Goal: Task Accomplishment & Management: Use online tool/utility

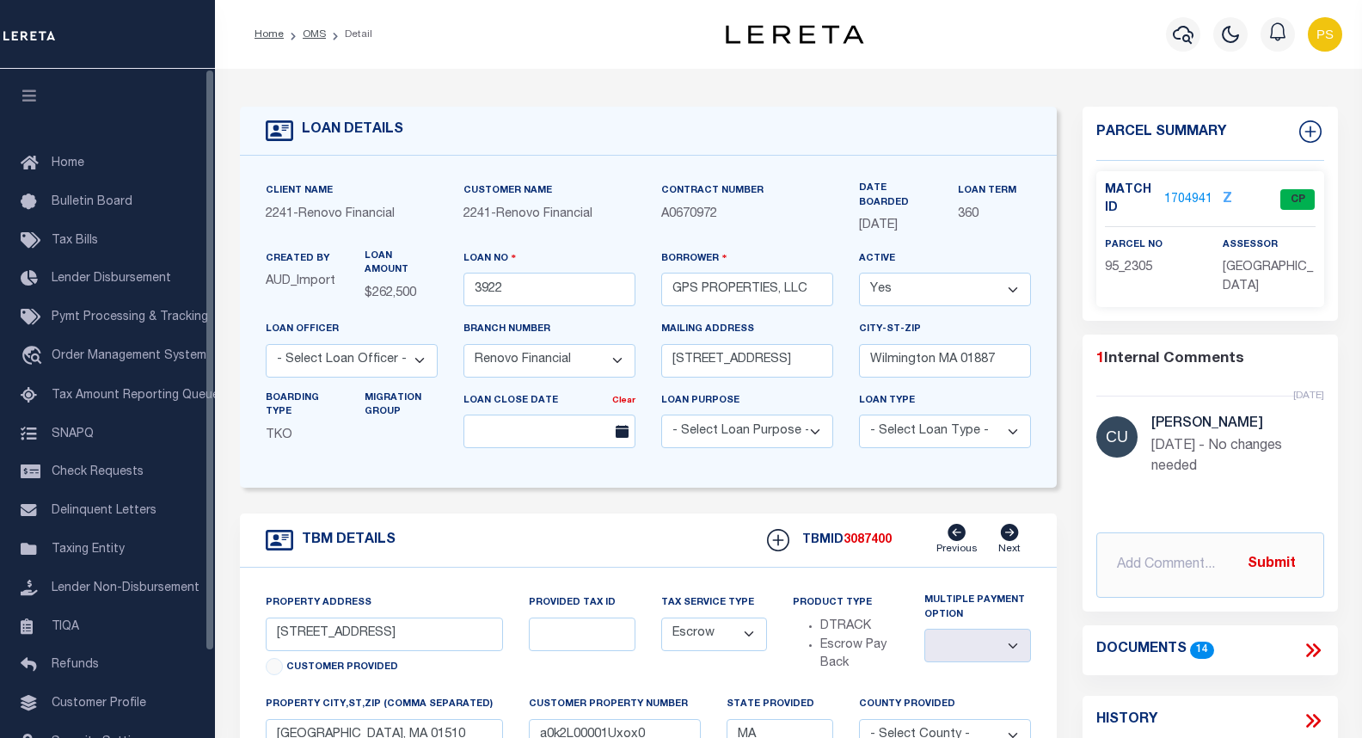
select select "25066"
select select "Escrow"
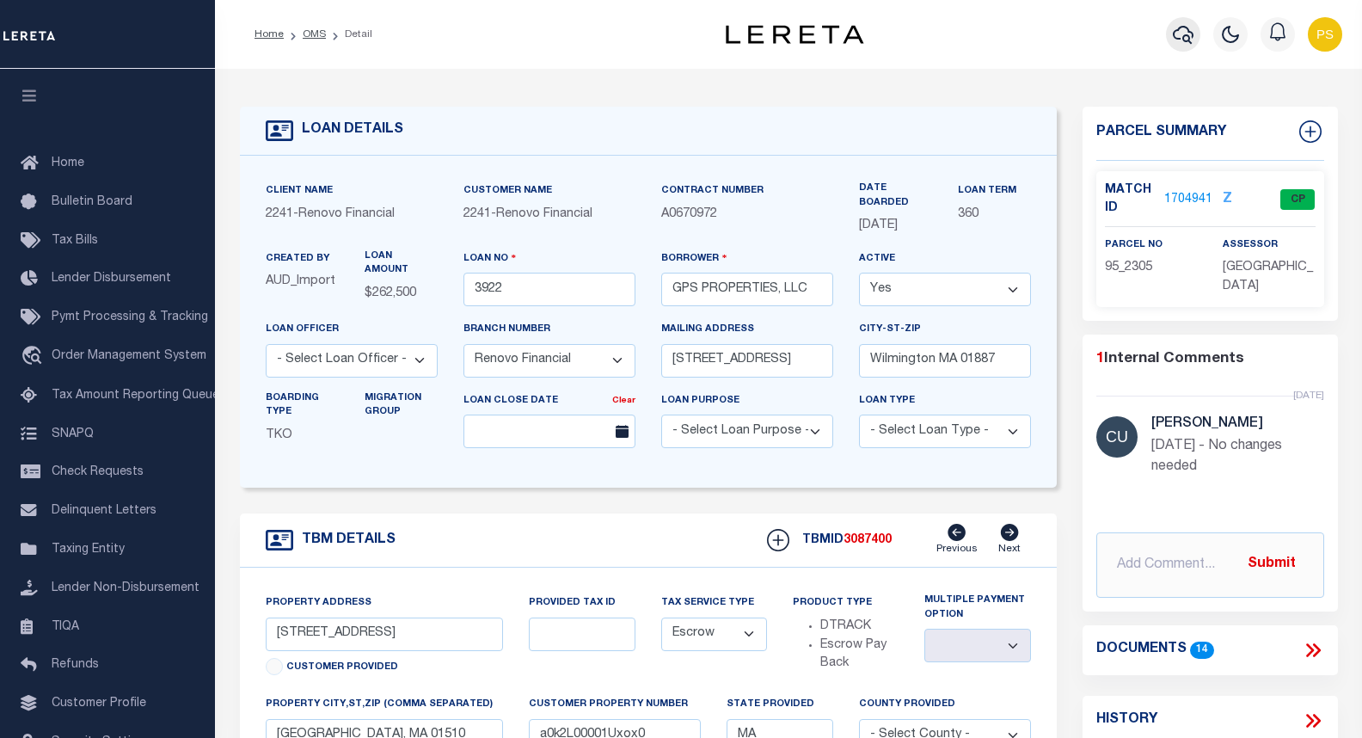
click at [1190, 34] on icon "button" at bounding box center [1183, 34] width 21 height 21
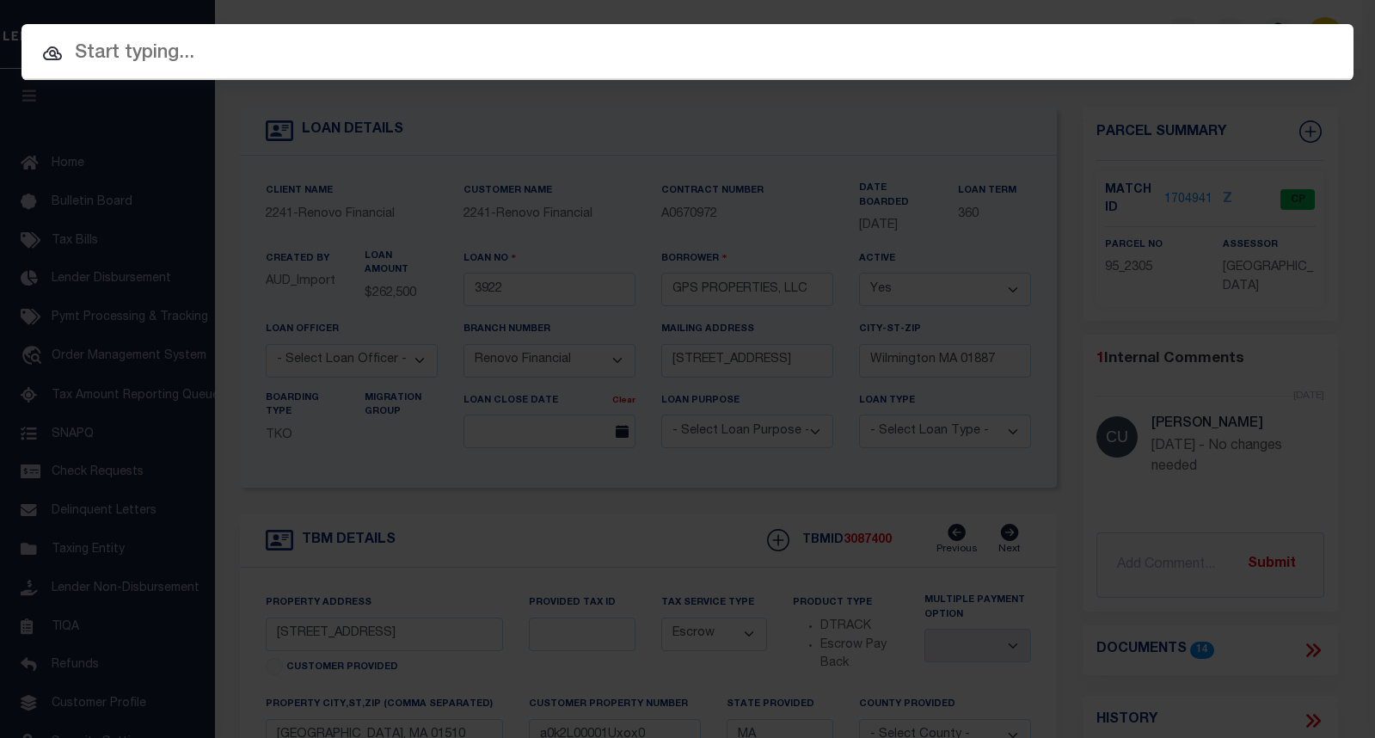
click at [177, 52] on input "text" at bounding box center [687, 54] width 1332 height 30
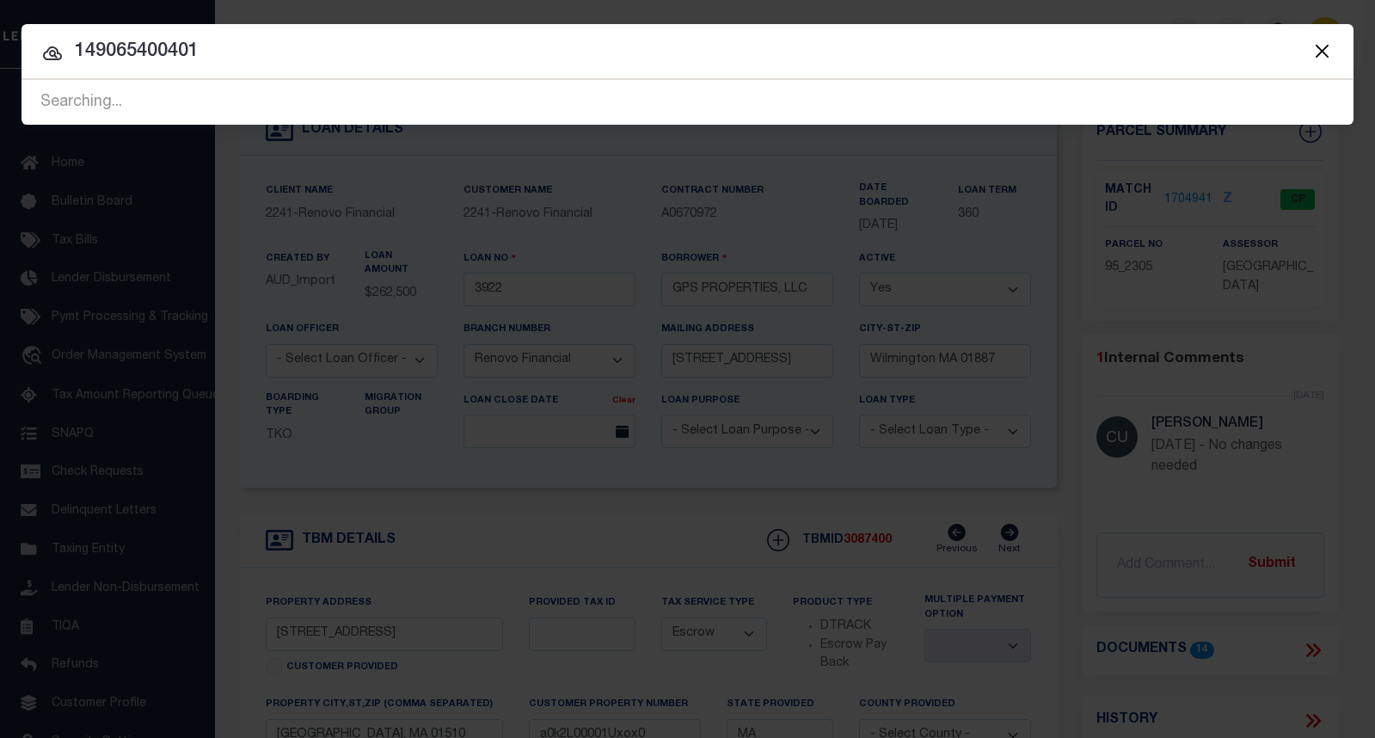
type input "149065400401"
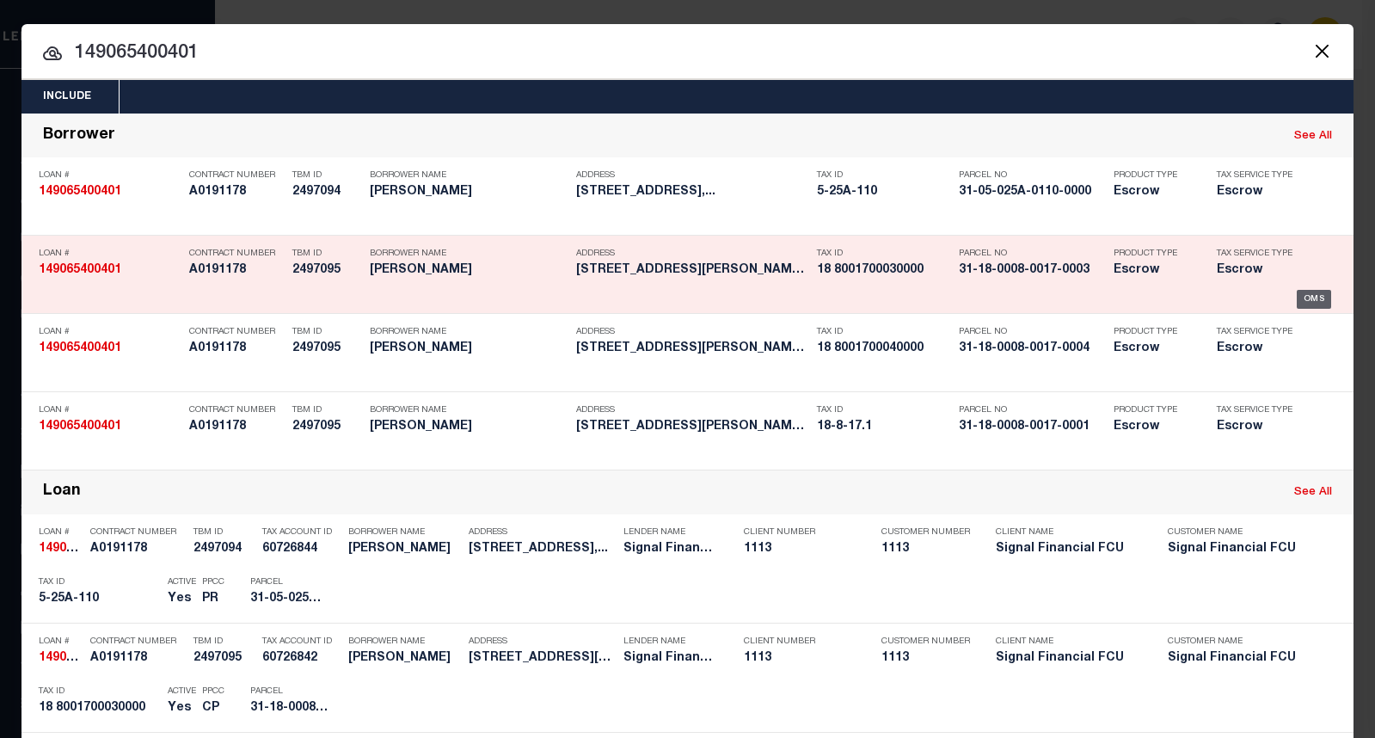
click at [1310, 297] on div "OMS" at bounding box center [1313, 299] width 35 height 19
type input "149065400401"
type input "[PERSON_NAME]"
select select
type input "[STREET_ADDRESS][PERSON_NAME]"
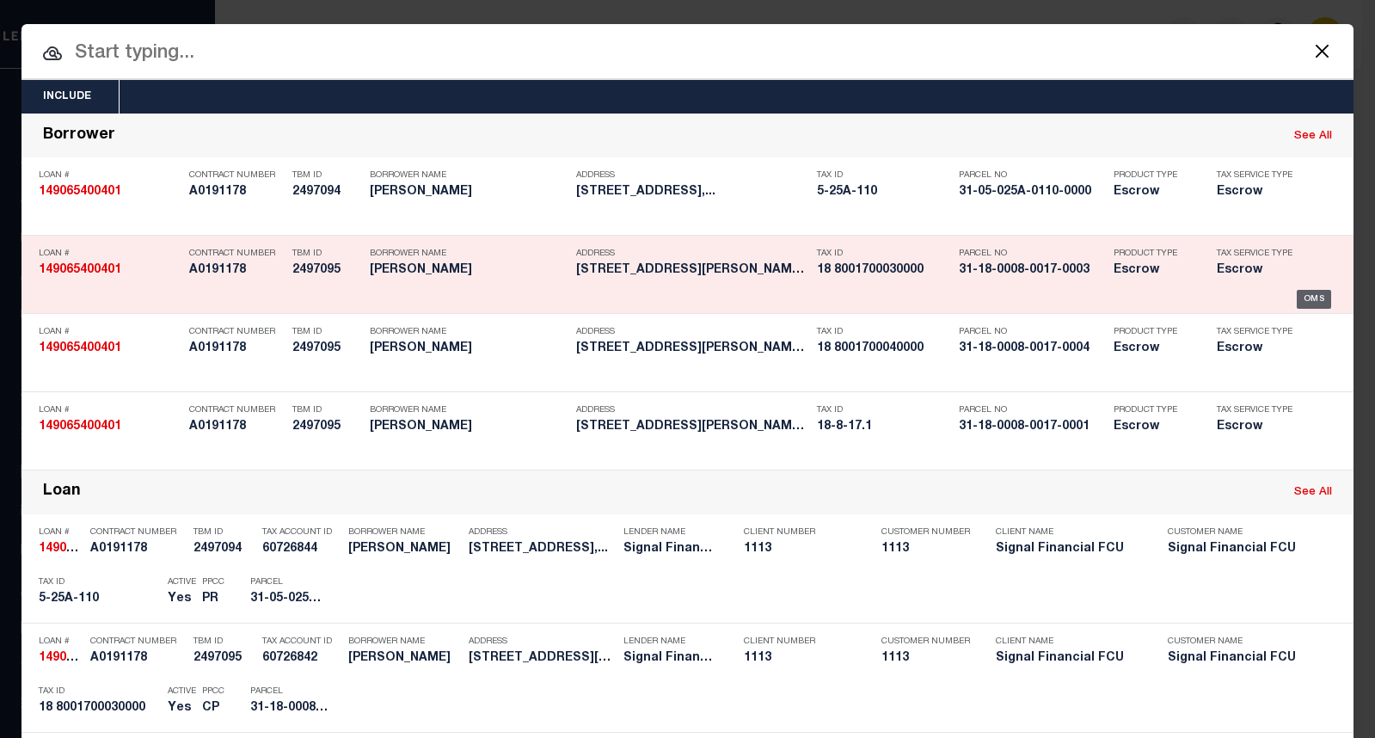
type input "[GEOGRAPHIC_DATA]"
select select "10"
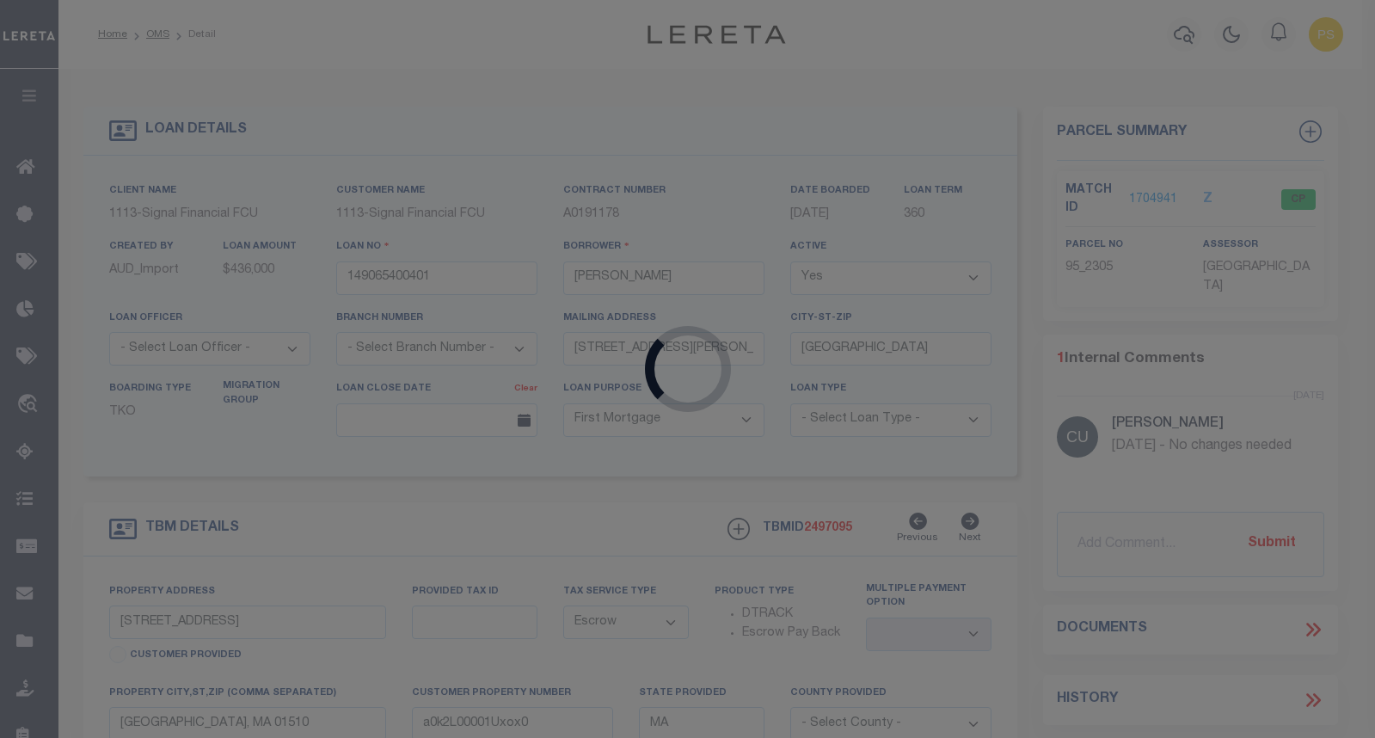
select select "2139"
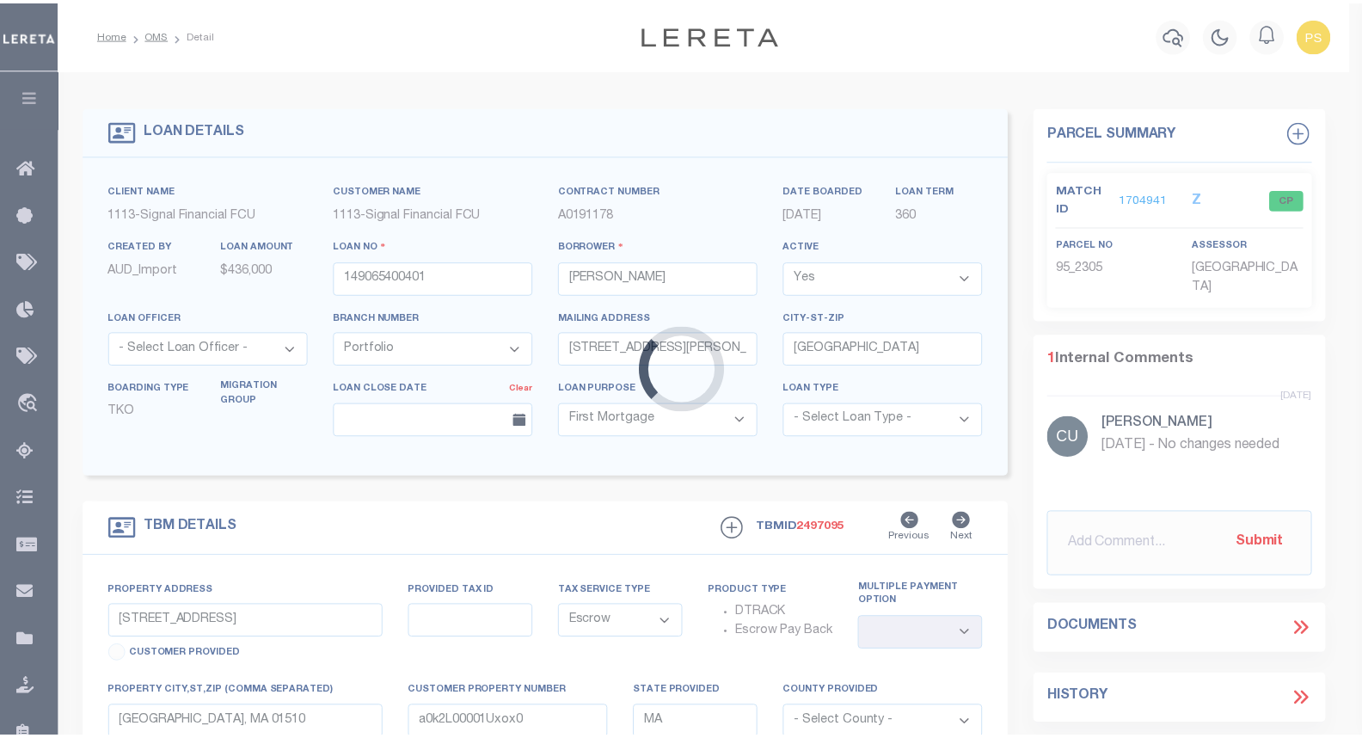
type input "[STREET_ADDRESS][PERSON_NAME]"
type input "DISTRICT UNION MAP 8 PARCEL 17.3"
type input "[GEOGRAPHIC_DATA], WV 26508"
type input "0402"
type input "WV"
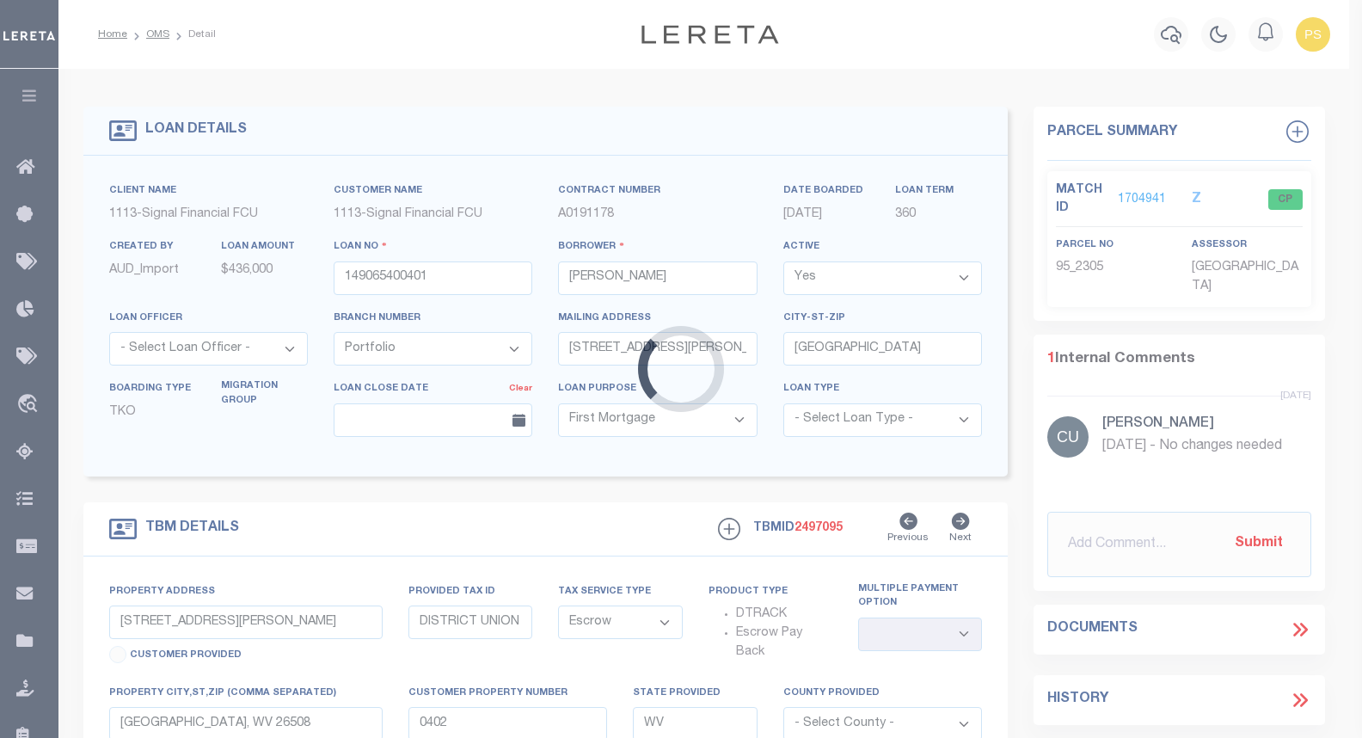
select select
type textarea "DISTRICT UNION MAP 8 PARCEL 17.3"
select select
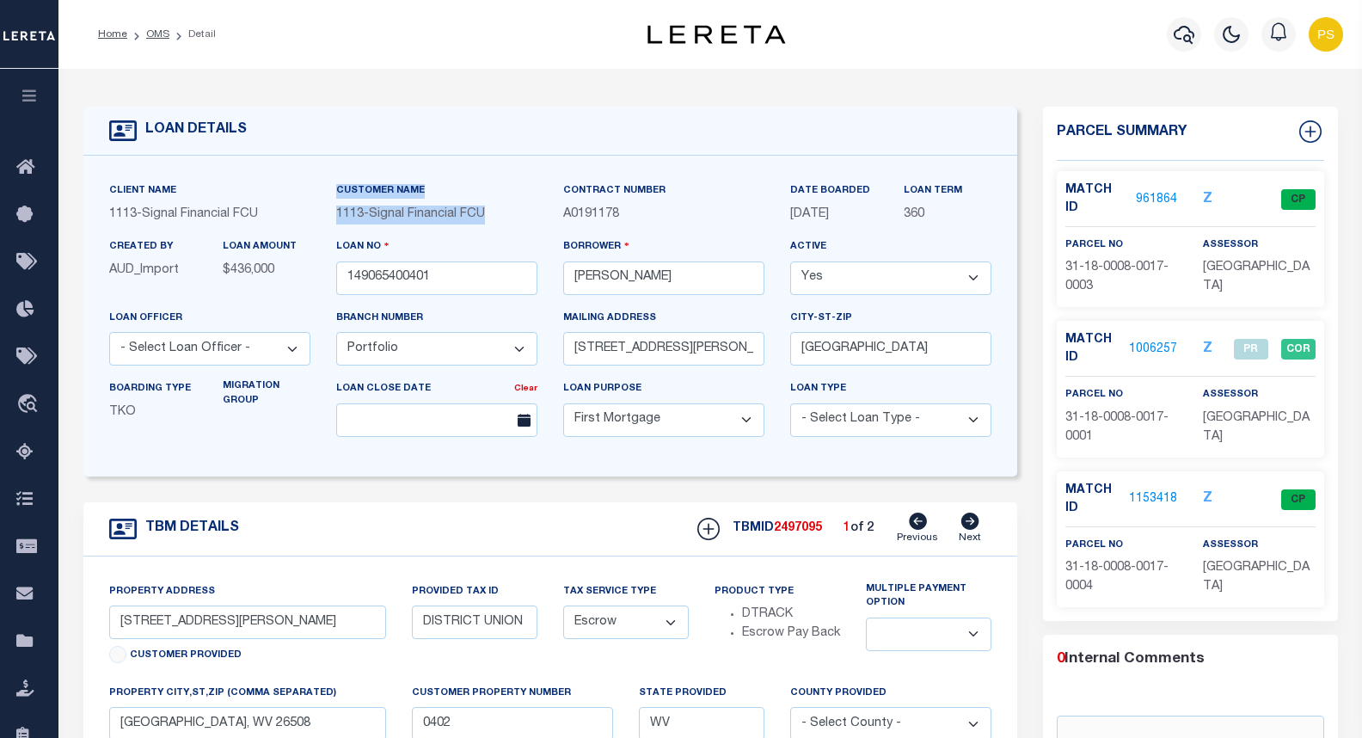
drag, startPoint x: 498, startPoint y: 212, endPoint x: 315, endPoint y: 217, distance: 183.2
click at [315, 217] on div "Client Name 1113 - Signal Financial FCU Customer Name 1113 - Signal Financial F…" at bounding box center [550, 315] width 909 height 269
click at [449, 220] on span "Signal Financial FCU" at bounding box center [427, 214] width 116 height 12
drag, startPoint x: 493, startPoint y: 218, endPoint x: 335, endPoint y: 217, distance: 157.3
click at [336, 217] on div "1113 - Signal Financial FCU" at bounding box center [436, 214] width 201 height 19
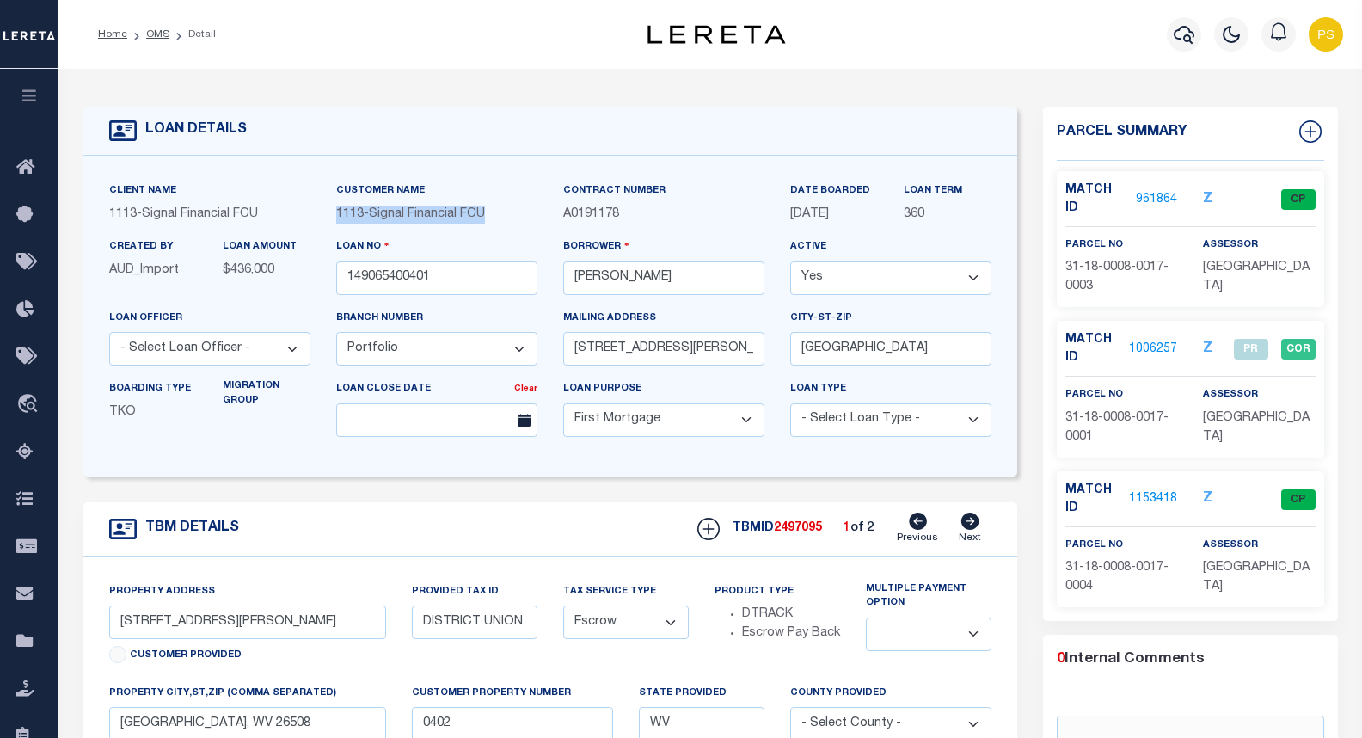
copy span "1113 - Signal Financial FCU"
click at [725, 202] on div "Contract Number A0191178" at bounding box center [663, 202] width 201 height 42
drag, startPoint x: 634, startPoint y: 211, endPoint x: 556, endPoint y: 230, distance: 80.5
click at [557, 230] on div "Contract Number A0191178" at bounding box center [663, 209] width 227 height 56
copy span "A0191178"
